Goal: Task Accomplishment & Management: Manage account settings

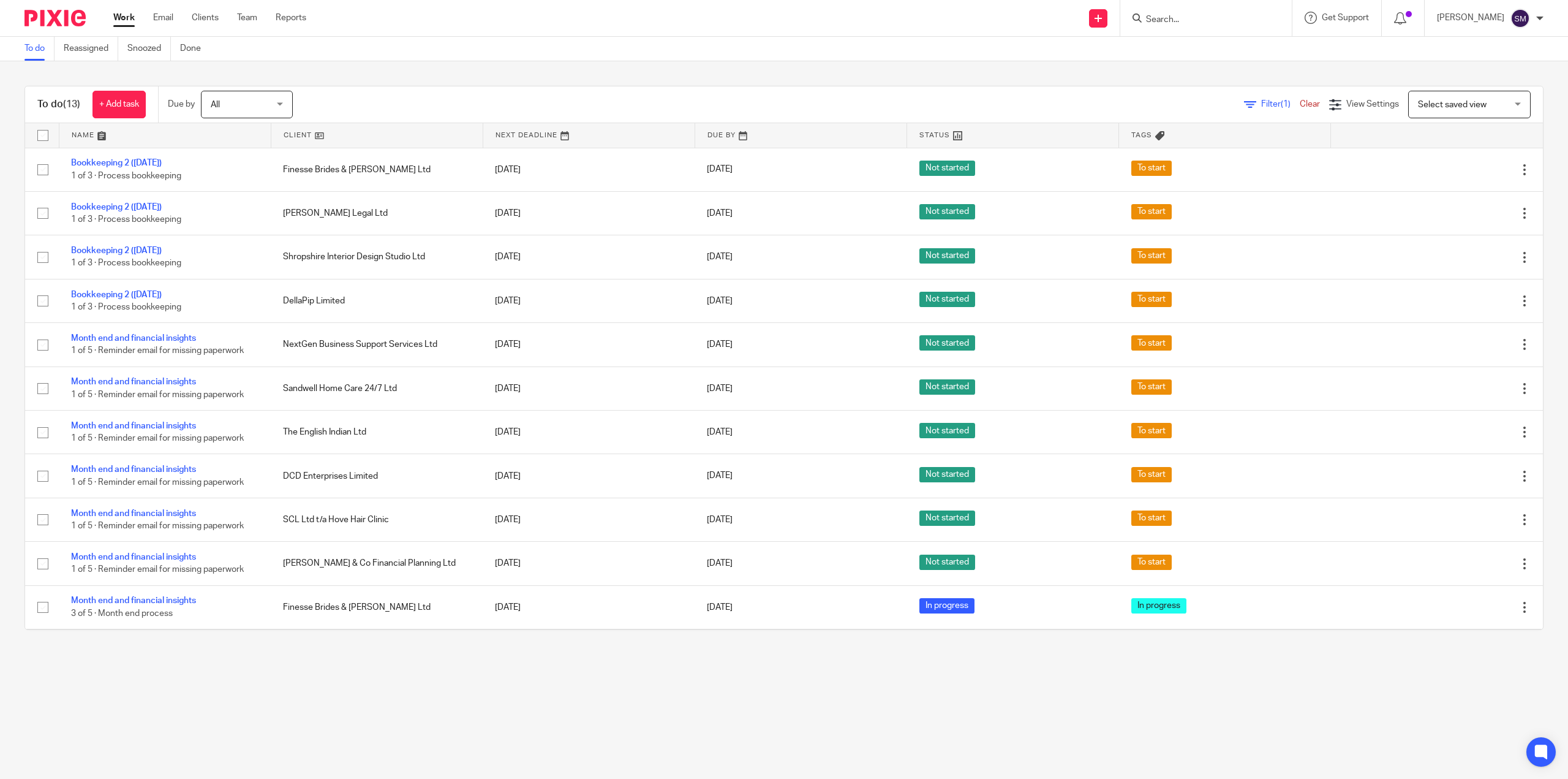
scroll to position [87, 0]
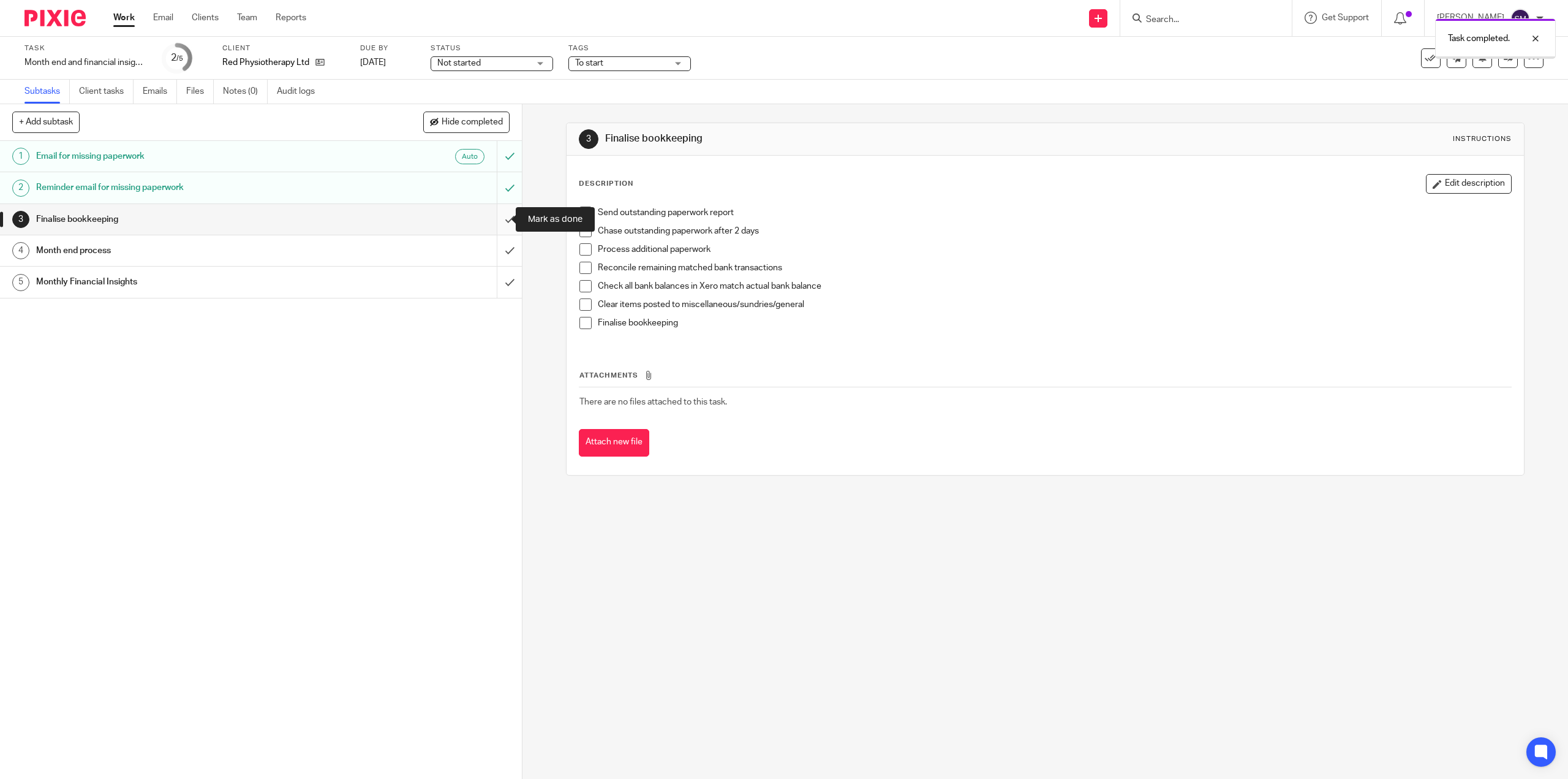
click at [498, 217] on input "submit" at bounding box center [261, 219] width 522 height 30
click at [519, 60] on span "Not started" at bounding box center [483, 63] width 92 height 13
click at [473, 104] on span "In progress" at bounding box center [461, 108] width 43 height 8
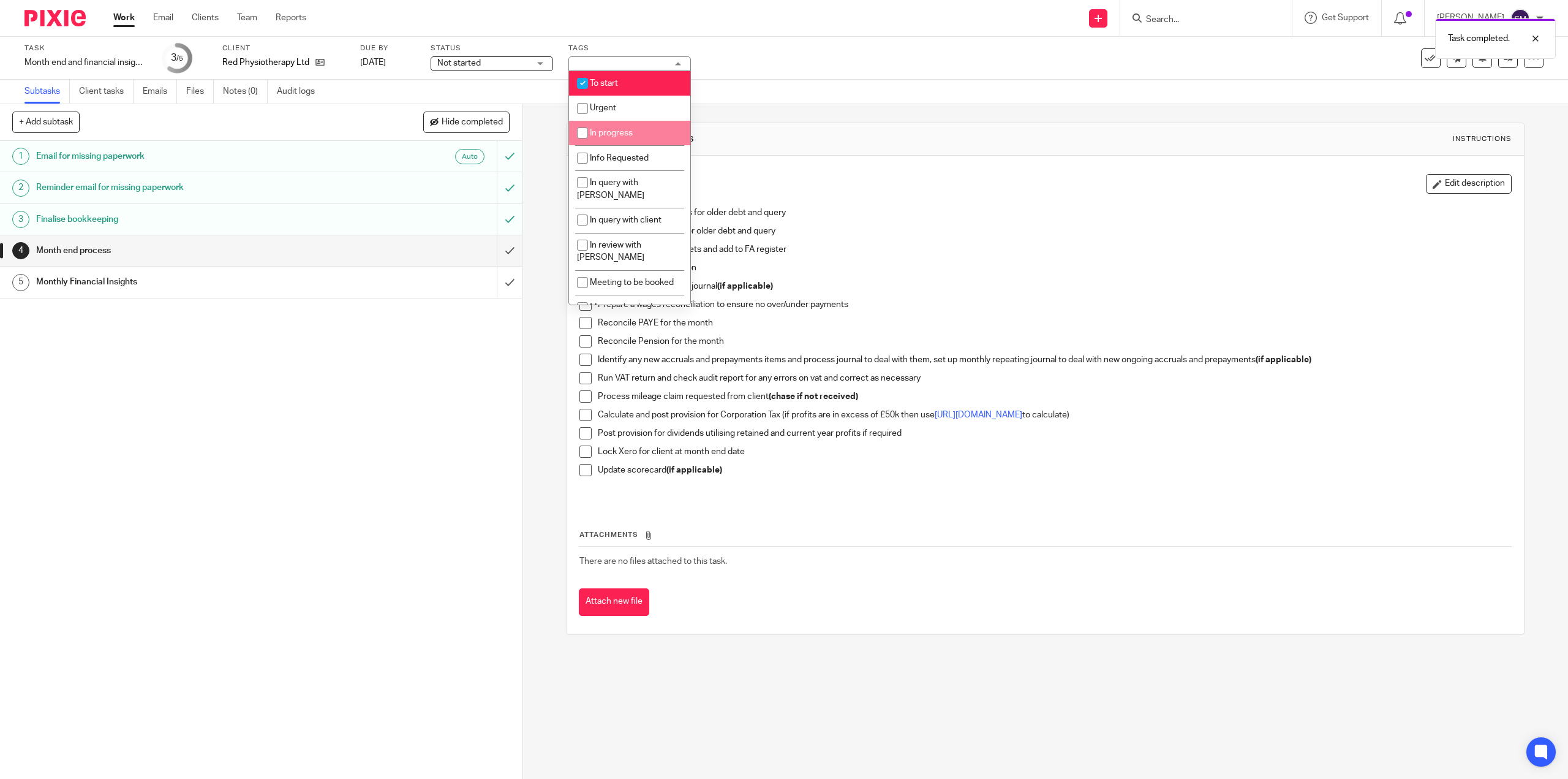
click at [604, 137] on span "In progress" at bounding box center [612, 133] width 43 height 8
checkbox input "true"
drag, startPoint x: 611, startPoint y: 85, endPoint x: 721, endPoint y: 71, distance: 110.9
click at [612, 85] on span "To start" at bounding box center [604, 83] width 28 height 8
checkbox input "false"
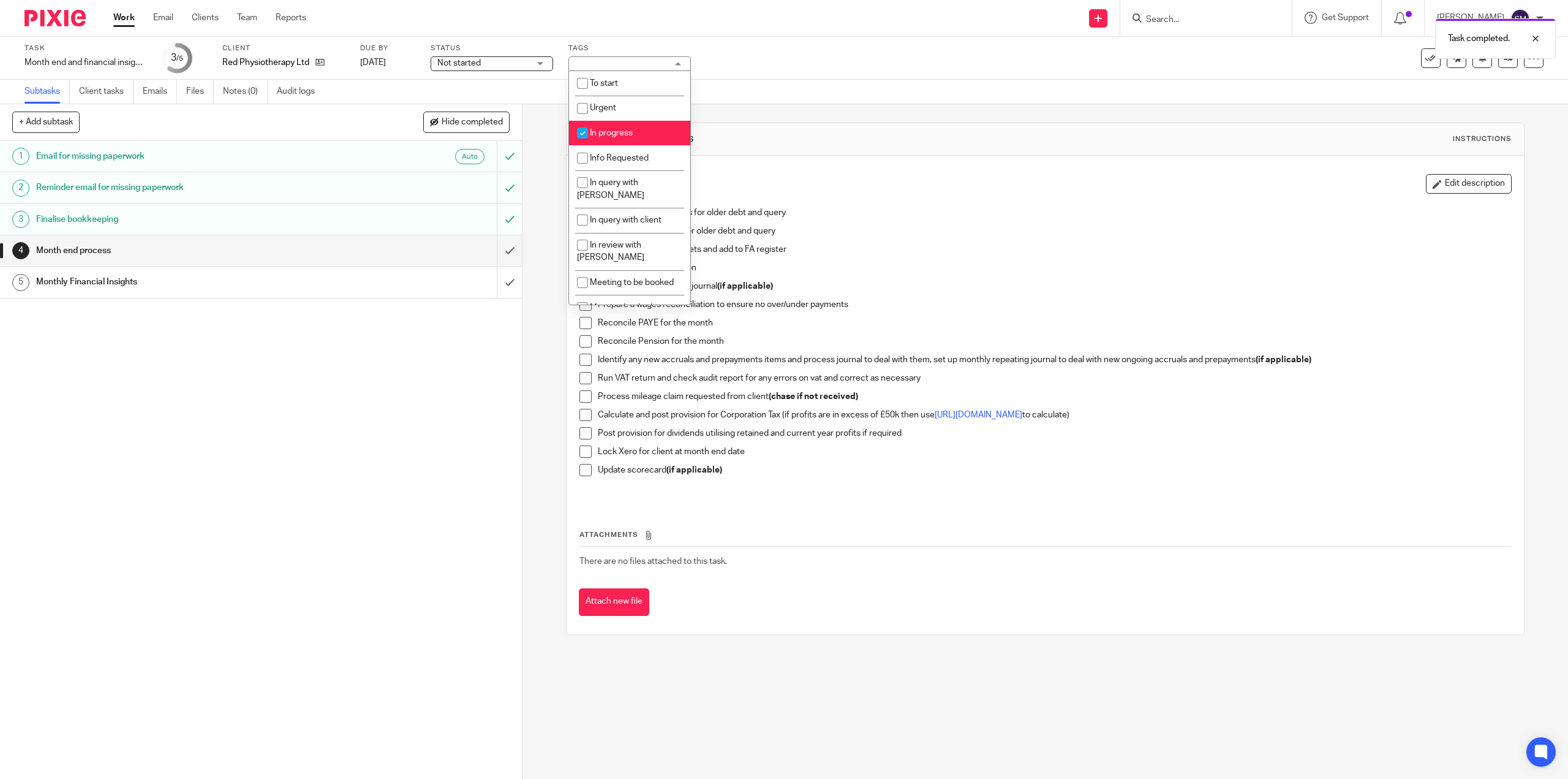
click at [745, 71] on div "Task Month end and financial insights Save Month end and financial insights 3 /…" at bounding box center [658, 58] width 1266 height 30
click at [363, 427] on div "1 Email for missing paperwork Auto 2 Reminder email for missing paperwork 3 Fin…" at bounding box center [261, 459] width 522 height 638
click at [102, 250] on h1 "Month end process" at bounding box center [185, 250] width 299 height 18
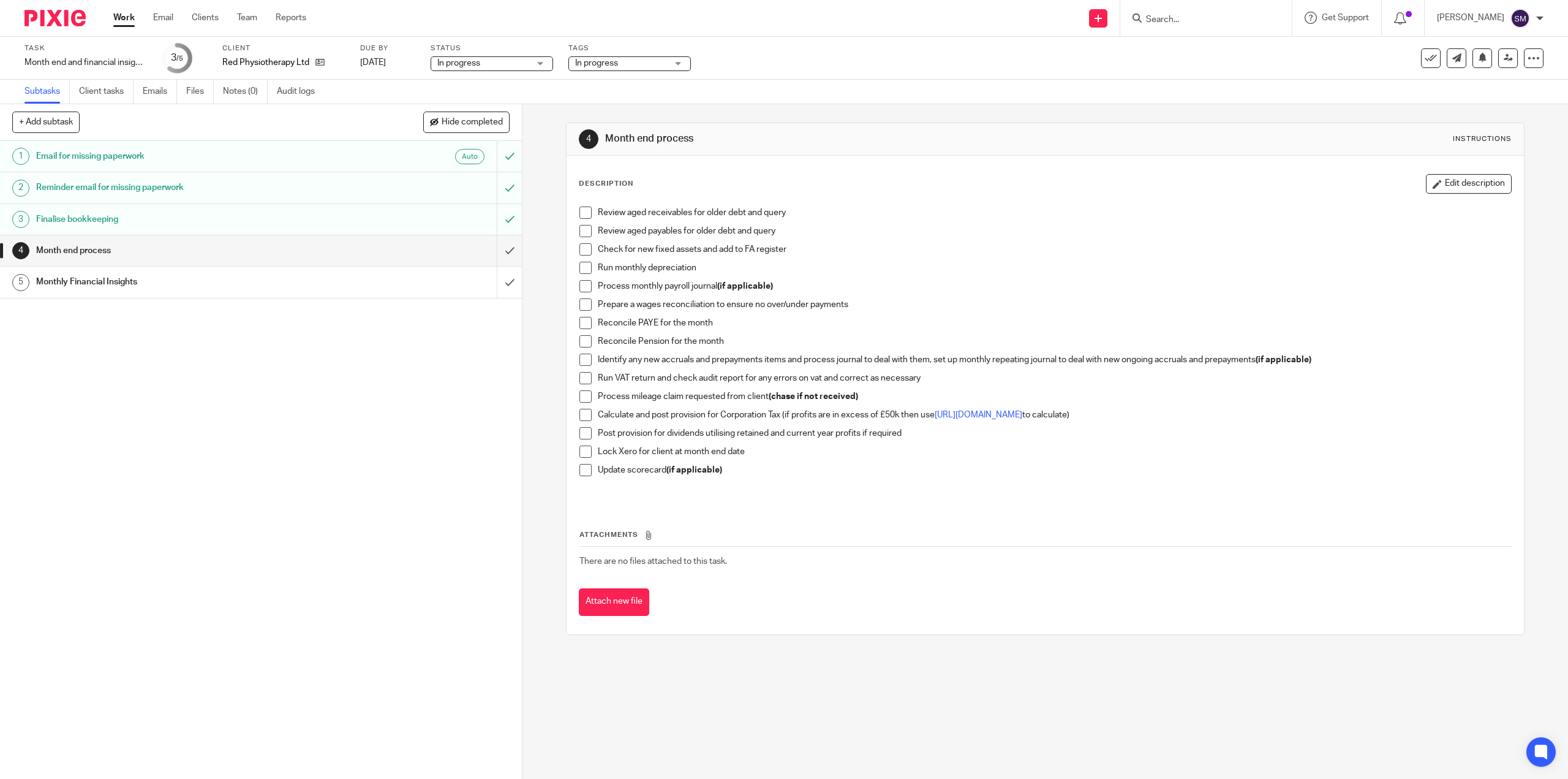
click at [579, 213] on span at bounding box center [585, 212] width 12 height 12
click at [581, 227] on span at bounding box center [585, 231] width 12 height 12
